Goal: Task Accomplishment & Management: Use online tool/utility

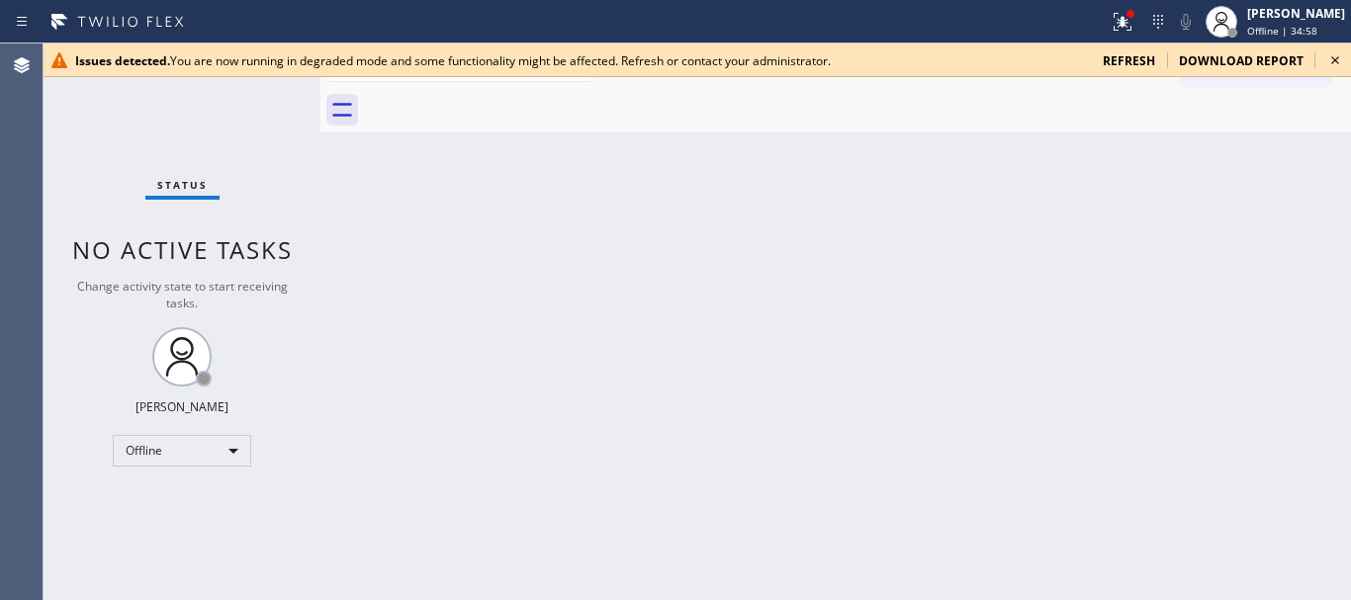
click at [1337, 58] on icon at bounding box center [1335, 60] width 8 height 8
